Goal: Task Accomplishment & Management: Use online tool/utility

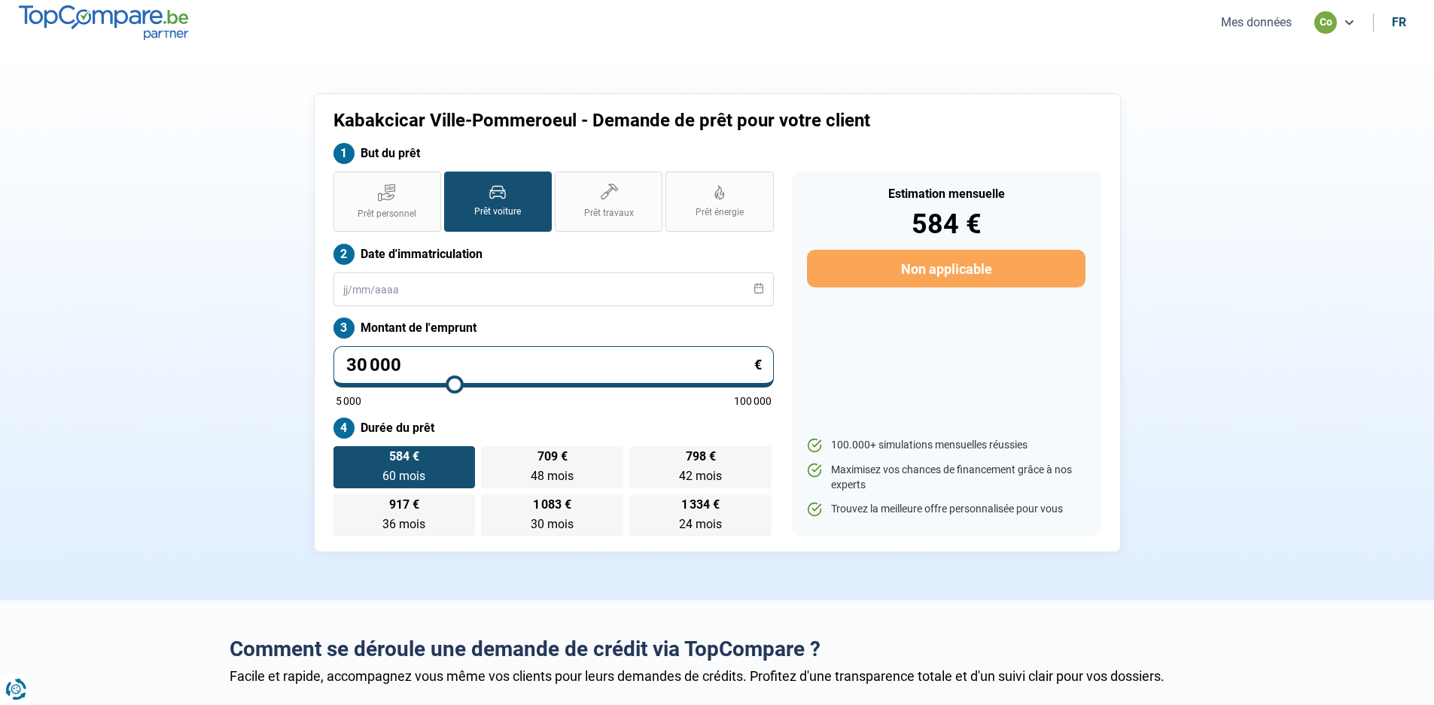
drag, startPoint x: 303, startPoint y: 366, endPoint x: 87, endPoint y: 356, distance: 217.0
click at [87, 358] on section "Kabakcicar Ville-Pommeroeul - Demande de prêt pour votre client But du prêt Prê…" at bounding box center [717, 322] width 1434 height 555
type input "1"
type input "5000"
type input "11"
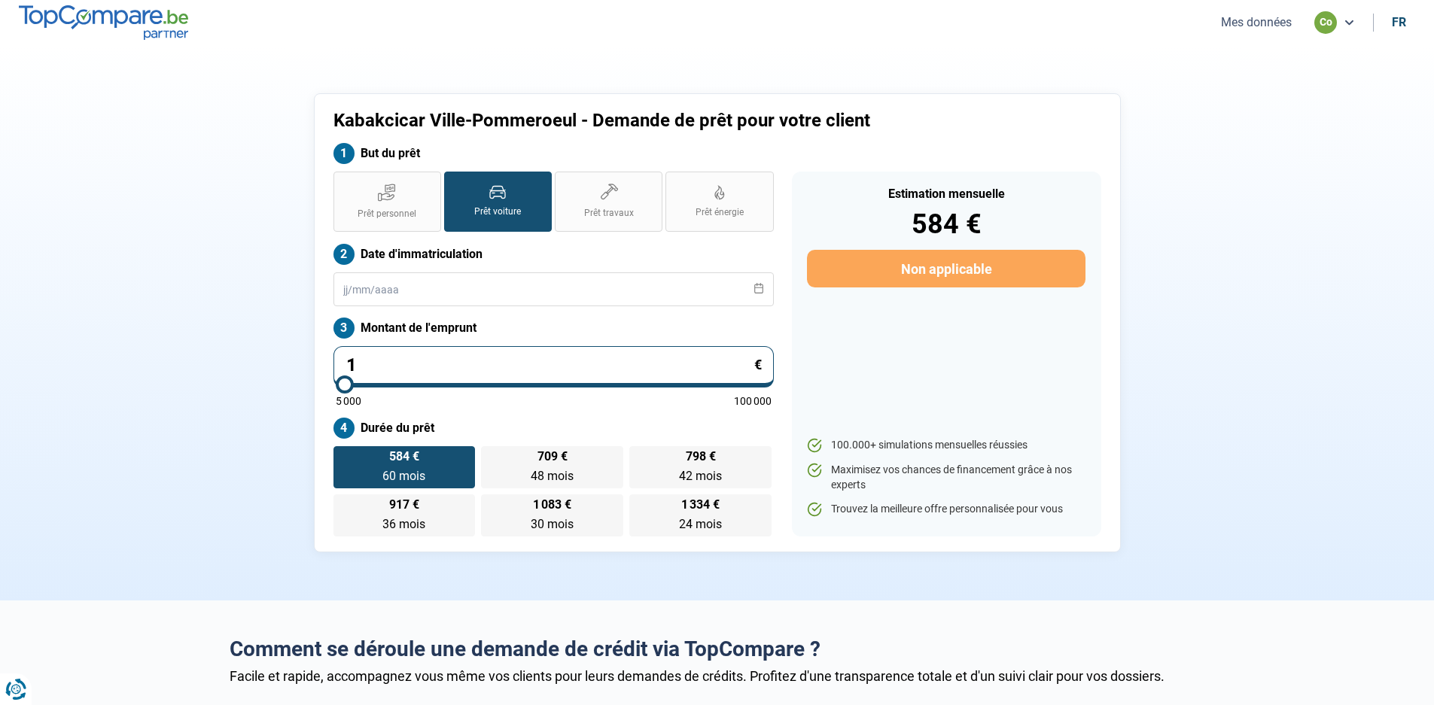
type input "5000"
type input "114"
type input "5000"
type input "1 149"
type input "5000"
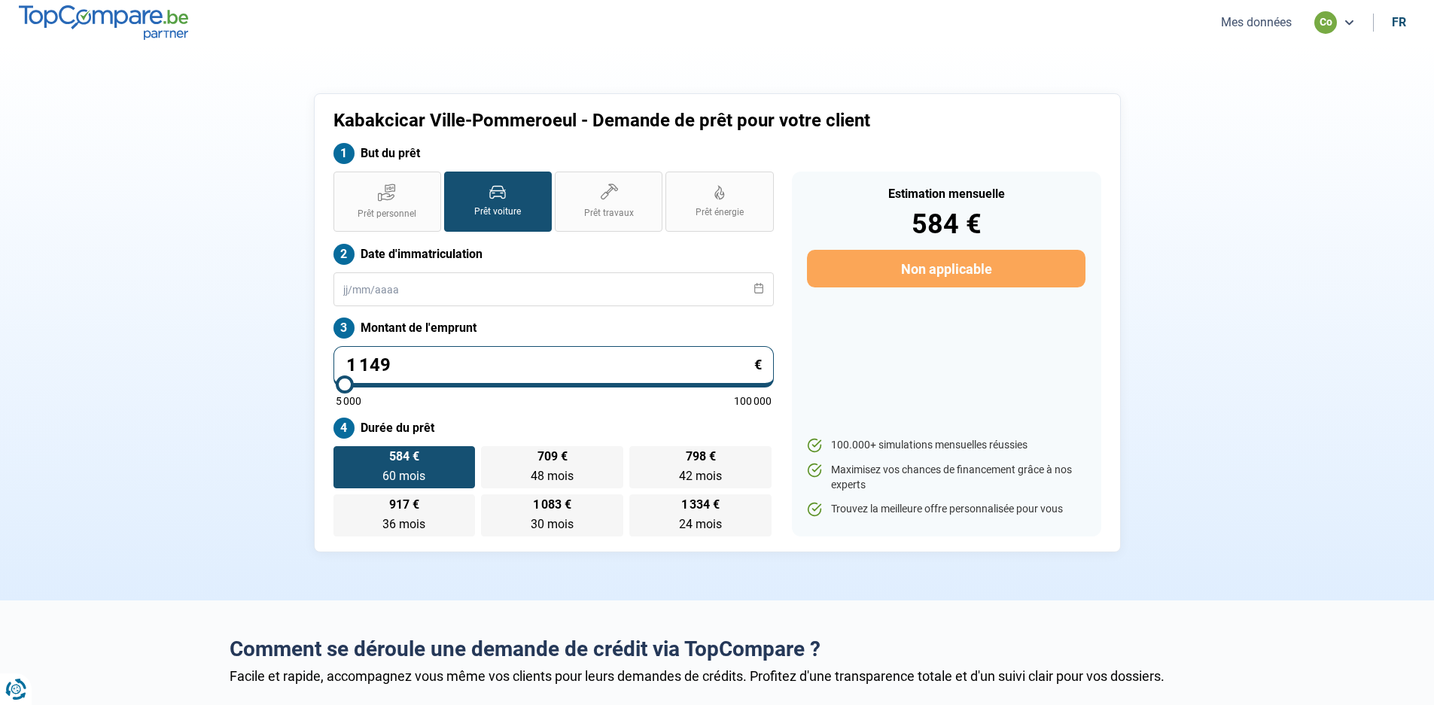
type input "11 490"
type input "11500"
type input "1 149"
type input "5000"
type input "114"
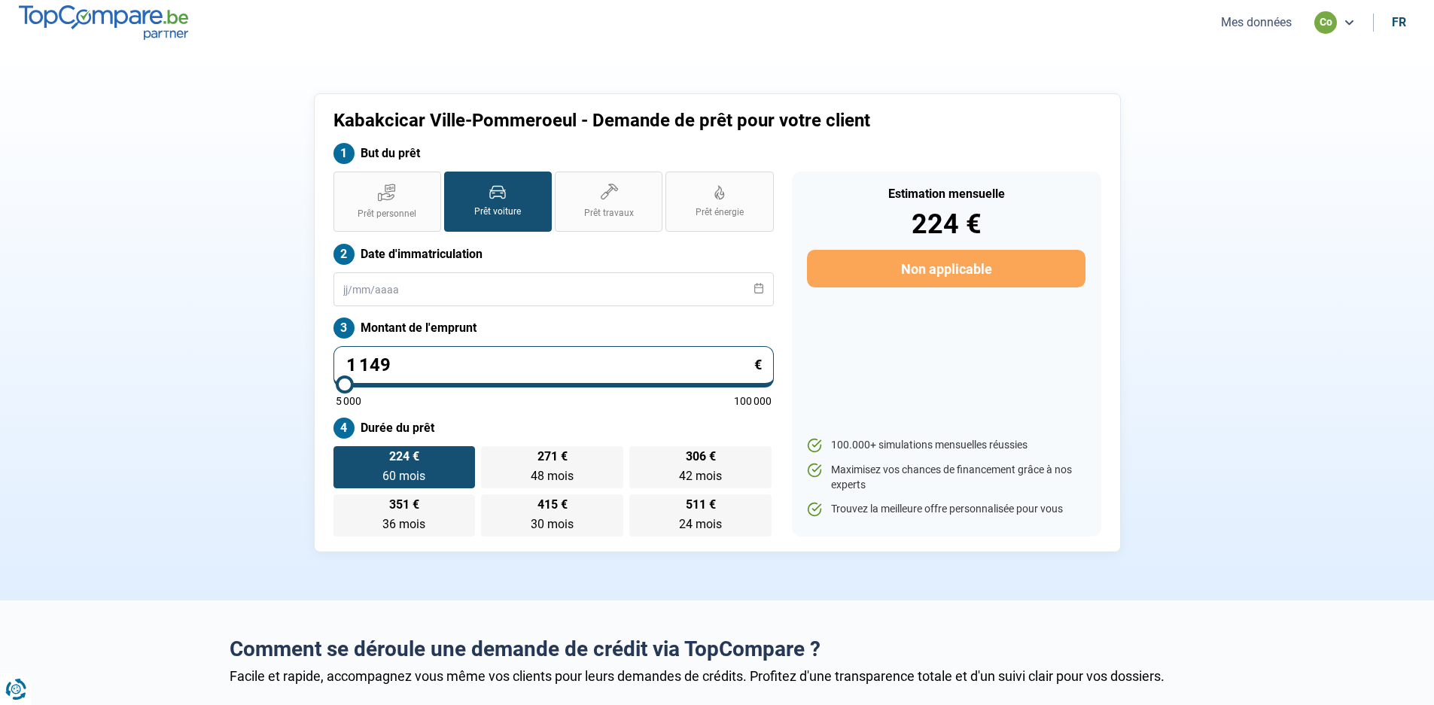
type input "5000"
type input "11"
type input "5000"
type input "1"
type input "5000"
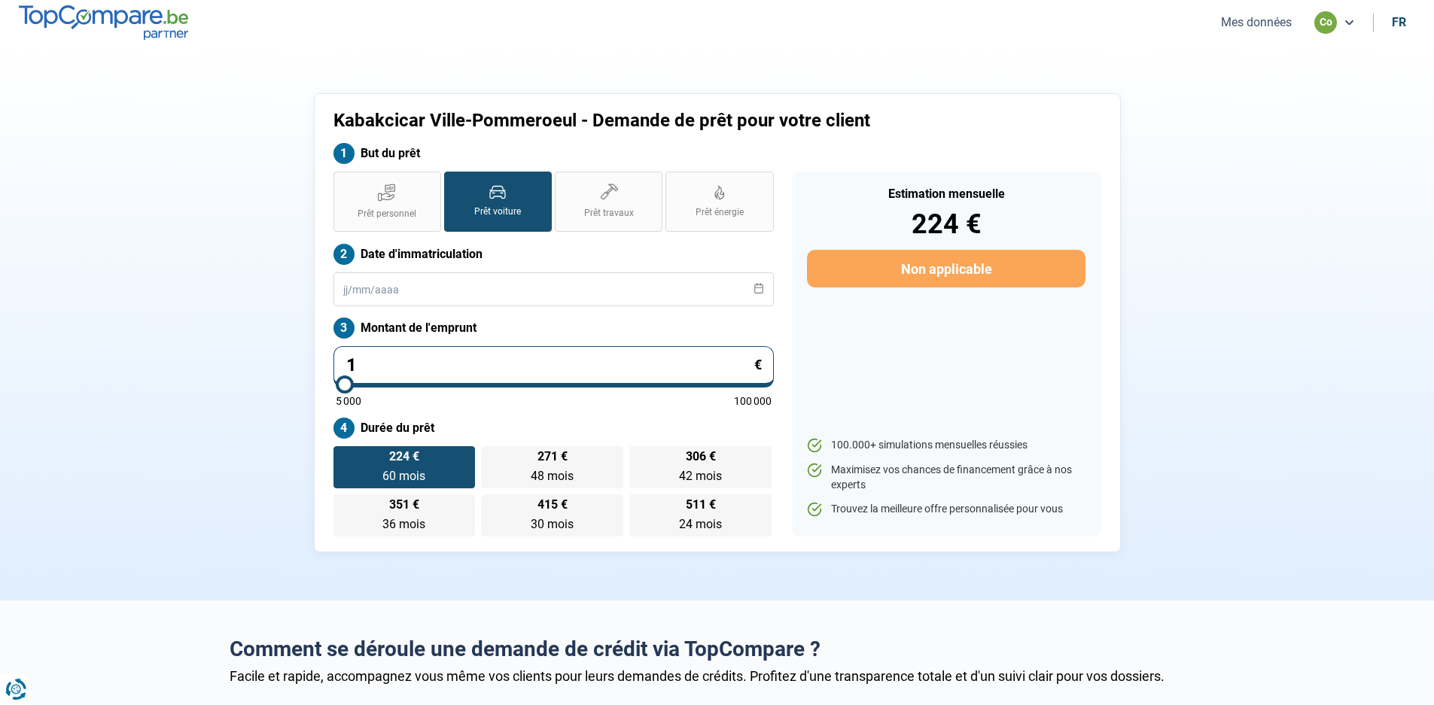
type input "11"
type input "5000"
type input "113"
type input "5000"
type input "1 130"
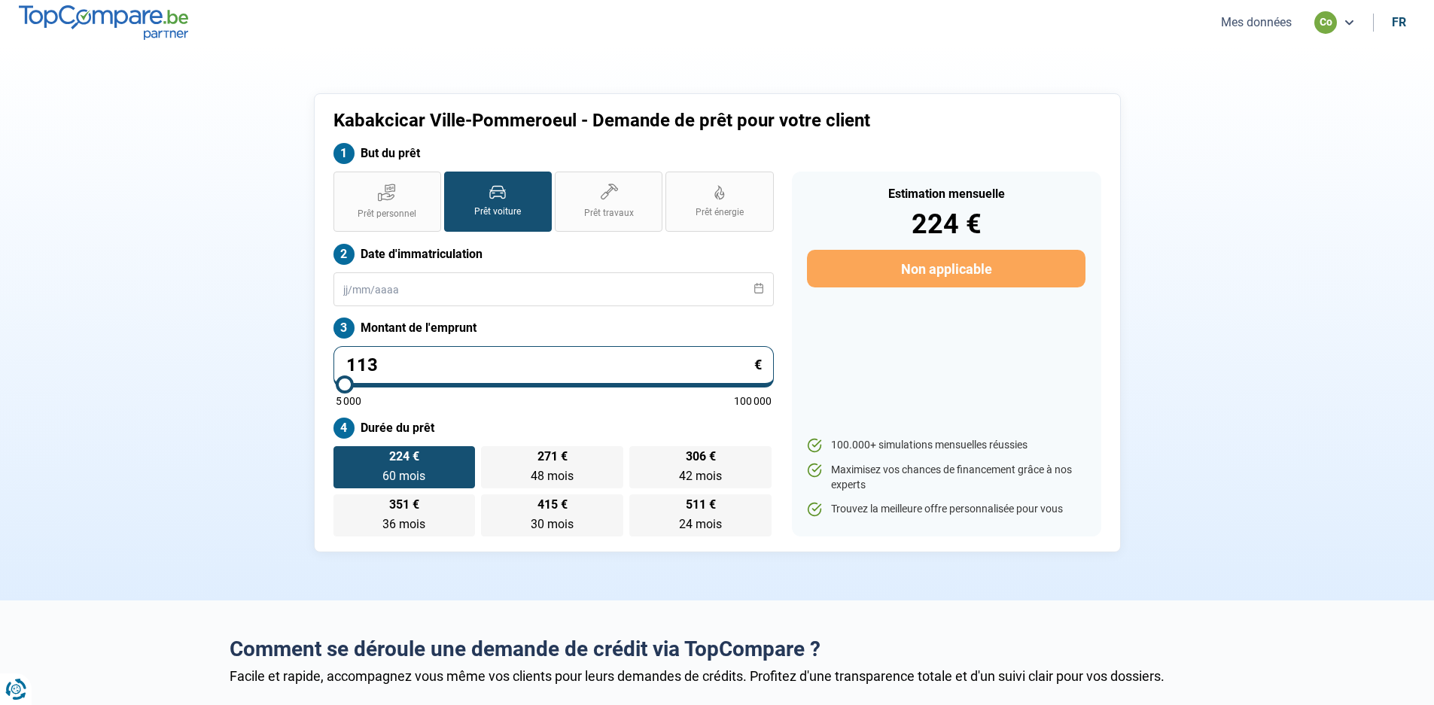
type input "5000"
type input "11 300"
type input "11250"
type input "11 300"
type input "11250"
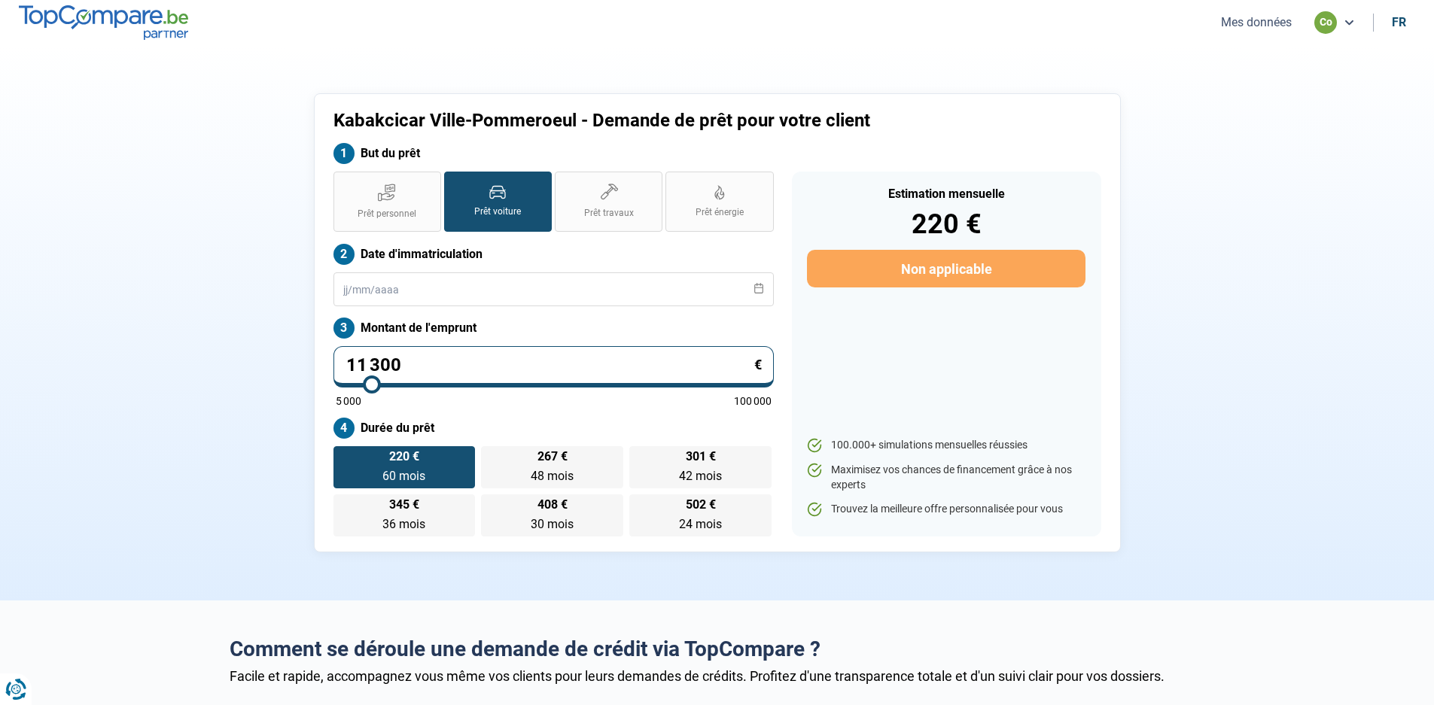
click at [404, 468] on label "220 € 60 mois 60 mois" at bounding box center [404, 467] width 142 height 42
click at [343, 456] on input "220 € 60 mois 60 mois" at bounding box center [338, 451] width 10 height 10
